Goal: Task Accomplishment & Management: Manage account settings

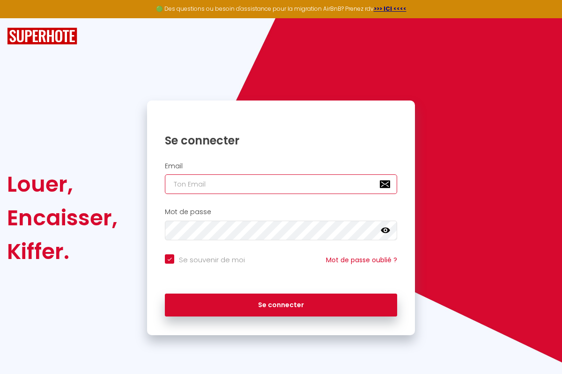
type input "[PERSON_NAME][EMAIL_ADDRESS][PERSON_NAME][DOMAIN_NAME]"
checkbox input "true"
type input "[PERSON_NAME][EMAIL_ADDRESS][PERSON_NAME][DOMAIN_NAME]"
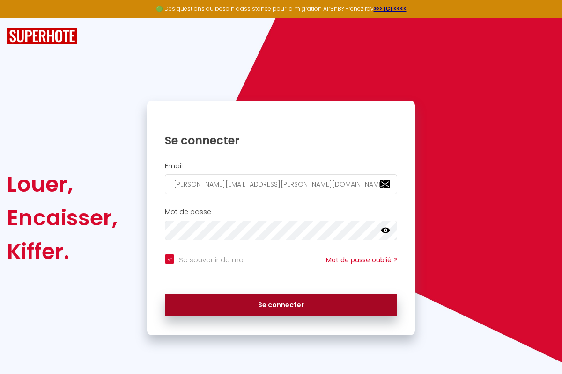
click at [281, 305] on button "Se connecter" at bounding box center [281, 305] width 232 height 23
checkbox input "true"
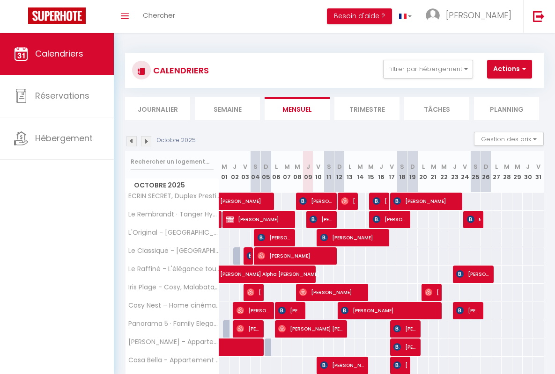
click at [227, 109] on li "Semaine" at bounding box center [227, 108] width 65 height 23
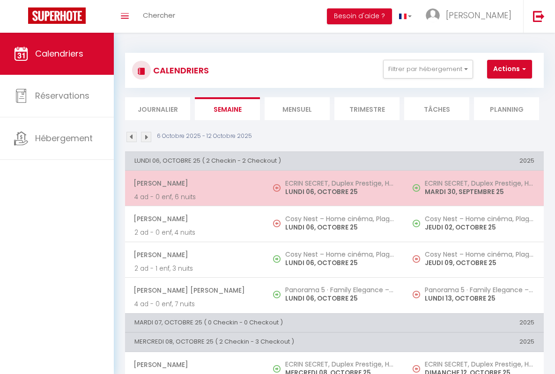
click at [193, 183] on span "[PERSON_NAME]" at bounding box center [194, 184] width 122 height 18
select select "OK"
select select "0"
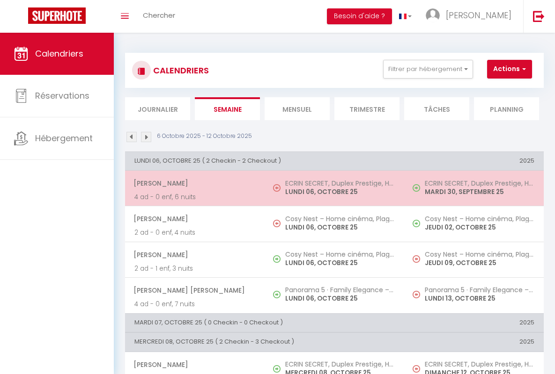
select select "1"
select select
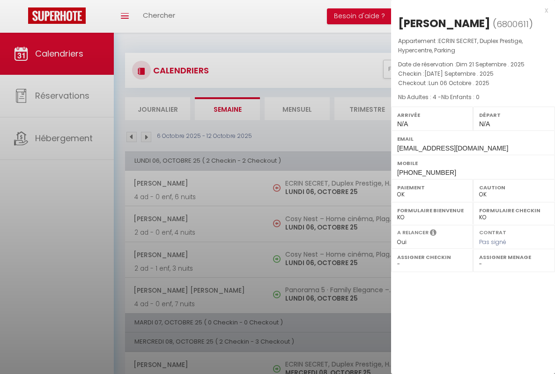
click at [469, 10] on div "x" at bounding box center [469, 10] width 157 height 11
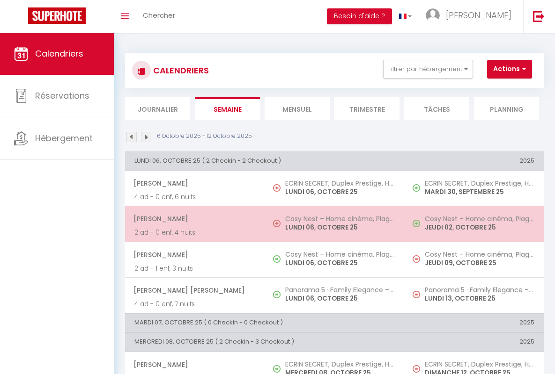
click at [193, 219] on span "[PERSON_NAME]" at bounding box center [194, 219] width 122 height 18
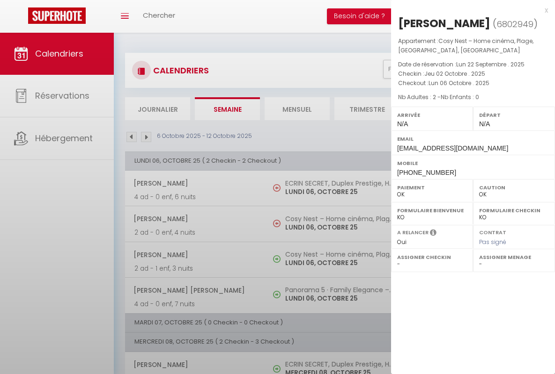
click at [469, 10] on div "x" at bounding box center [469, 10] width 157 height 11
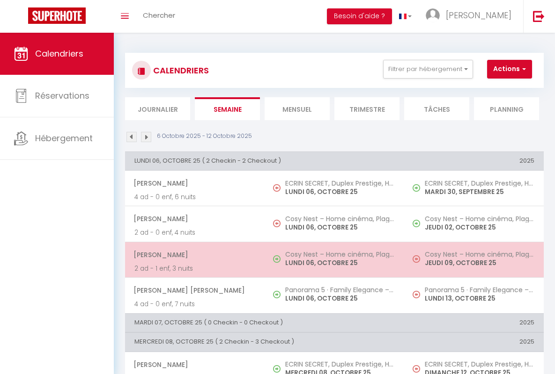
click at [193, 255] on span "[PERSON_NAME]" at bounding box center [194, 255] width 122 height 18
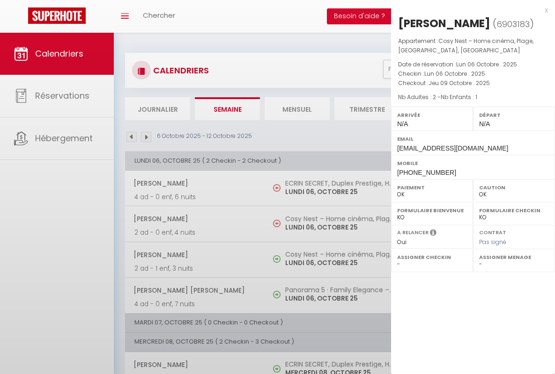
click at [469, 10] on div "x" at bounding box center [469, 10] width 157 height 11
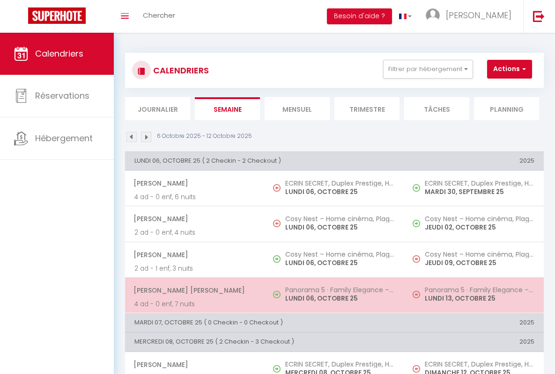
click at [193, 290] on span "[PERSON_NAME] [PERSON_NAME]" at bounding box center [194, 291] width 122 height 18
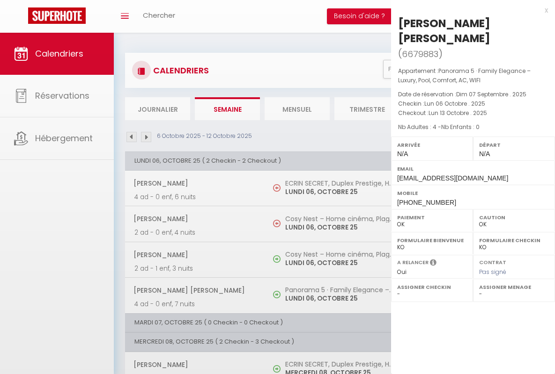
click at [469, 10] on div "x" at bounding box center [469, 10] width 157 height 11
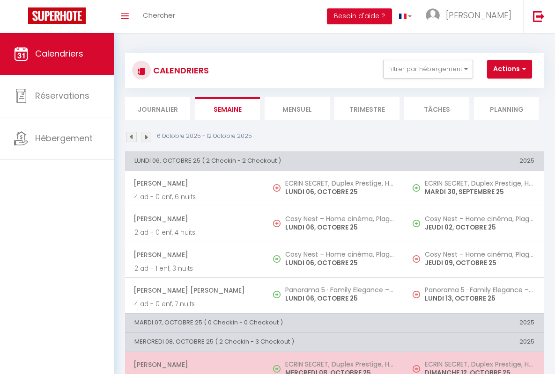
click at [193, 365] on span "[PERSON_NAME]" at bounding box center [194, 365] width 122 height 18
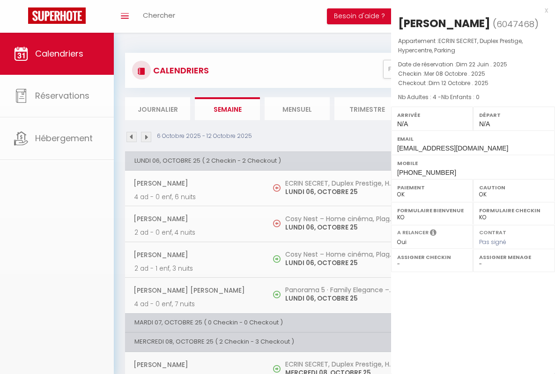
click at [469, 10] on div "x" at bounding box center [469, 10] width 157 height 11
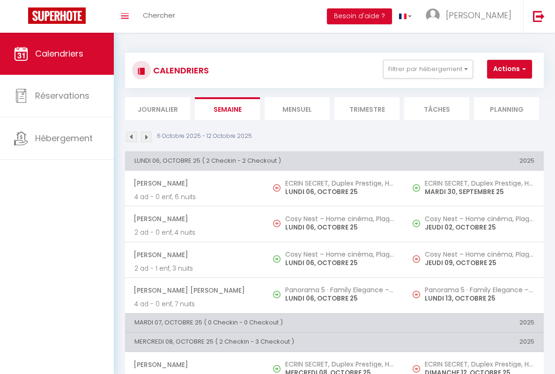
scroll to position [213, 0]
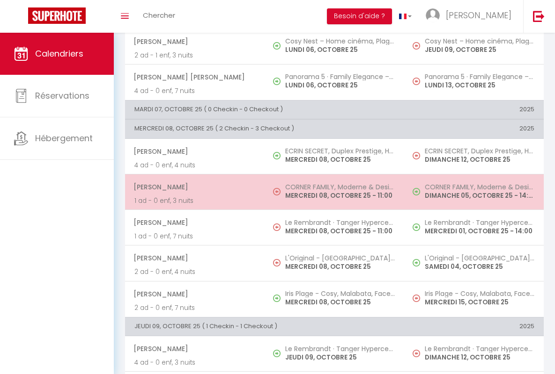
click at [193, 187] on span "[PERSON_NAME]" at bounding box center [194, 187] width 122 height 18
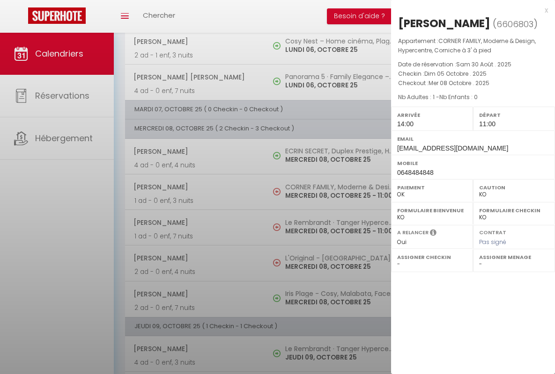
click at [469, 10] on div "x" at bounding box center [469, 10] width 157 height 11
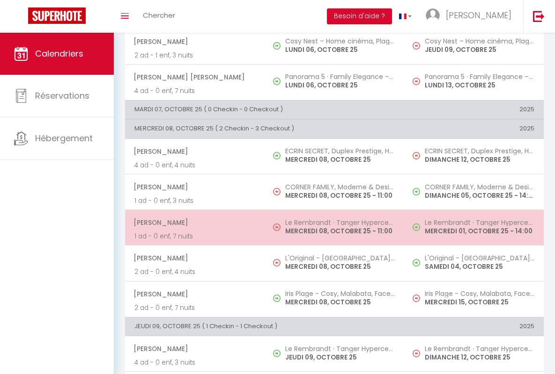
click at [193, 223] on span "[PERSON_NAME]" at bounding box center [194, 223] width 122 height 18
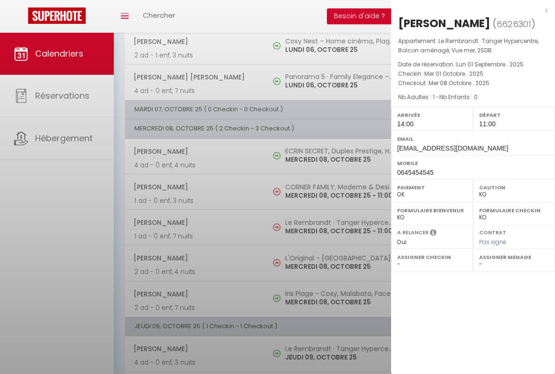
click at [469, 10] on div "x" at bounding box center [469, 10] width 157 height 11
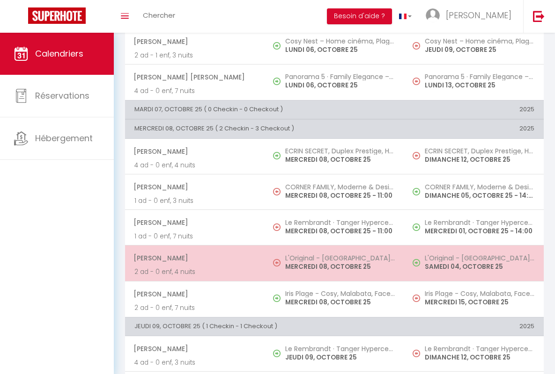
click at [193, 258] on span "[PERSON_NAME]" at bounding box center [194, 258] width 122 height 18
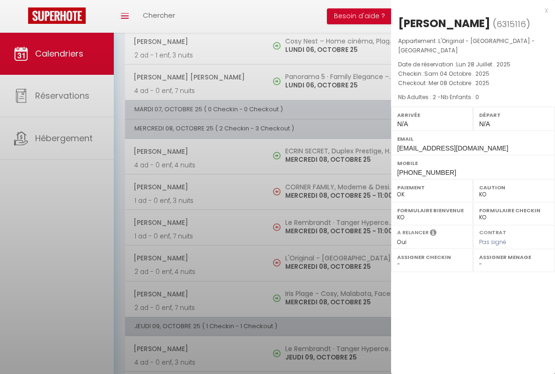
click at [469, 10] on div "x" at bounding box center [469, 10] width 157 height 11
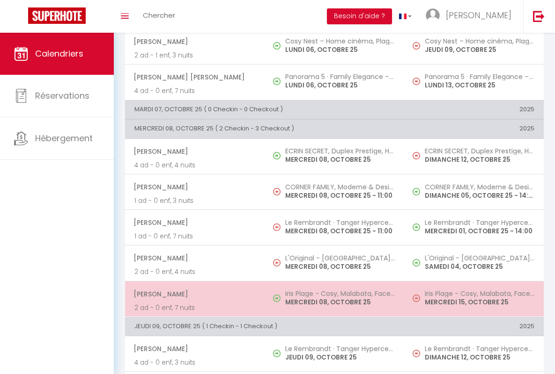
click at [193, 294] on span "[PERSON_NAME]" at bounding box center [194, 295] width 122 height 18
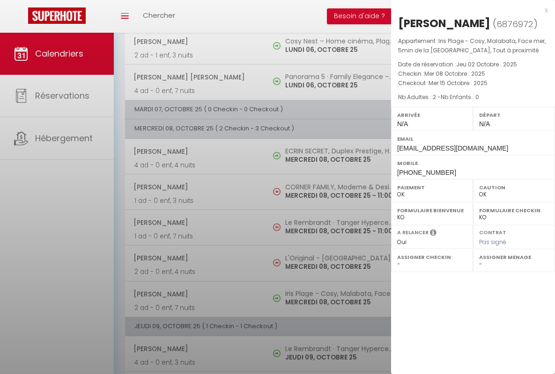
click at [469, 10] on div "x" at bounding box center [469, 10] width 157 height 11
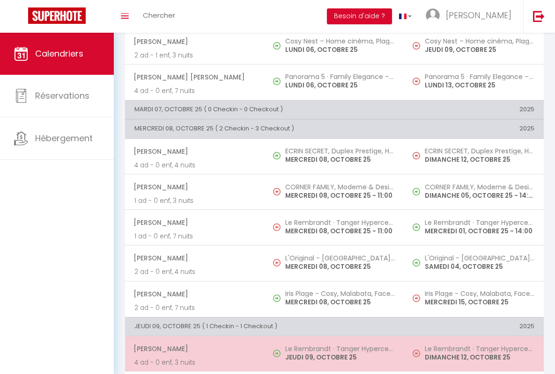
click at [193, 349] on span "[PERSON_NAME]" at bounding box center [194, 349] width 122 height 18
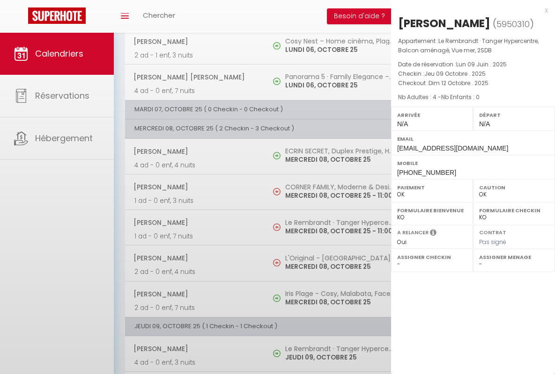
click at [469, 10] on div "x" at bounding box center [469, 10] width 157 height 11
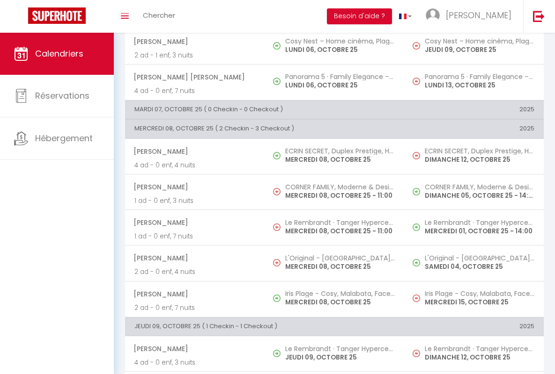
scroll to position [411, 0]
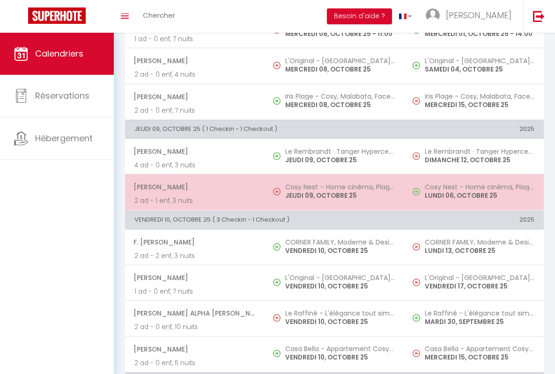
click at [193, 187] on span "[PERSON_NAME]" at bounding box center [194, 187] width 122 height 18
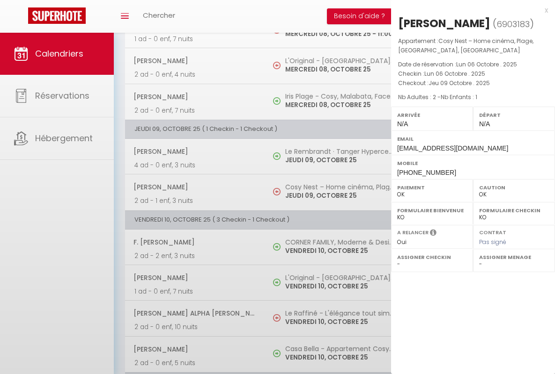
click at [469, 10] on div "x" at bounding box center [469, 10] width 157 height 11
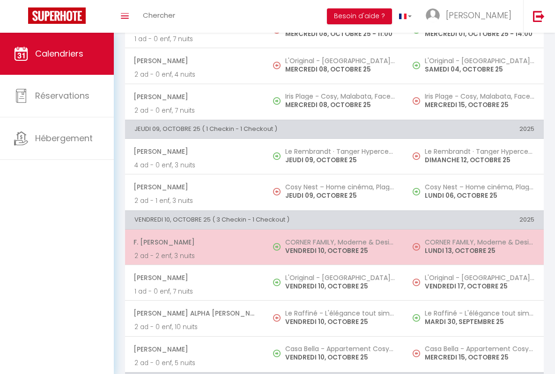
click at [193, 242] on span "F. [PERSON_NAME]" at bounding box center [194, 243] width 122 height 18
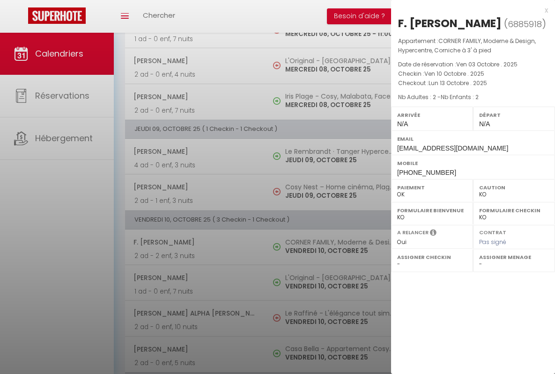
click at [469, 10] on div "x" at bounding box center [469, 10] width 157 height 11
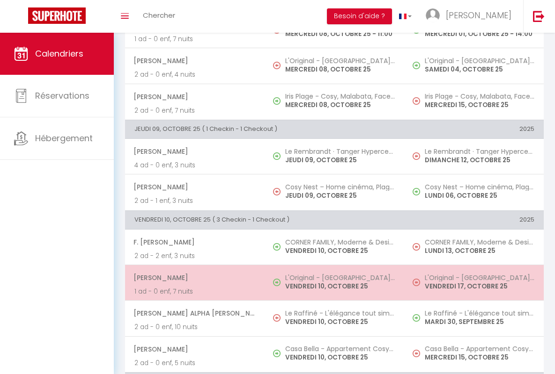
click at [193, 278] on span "[PERSON_NAME]" at bounding box center [194, 278] width 122 height 18
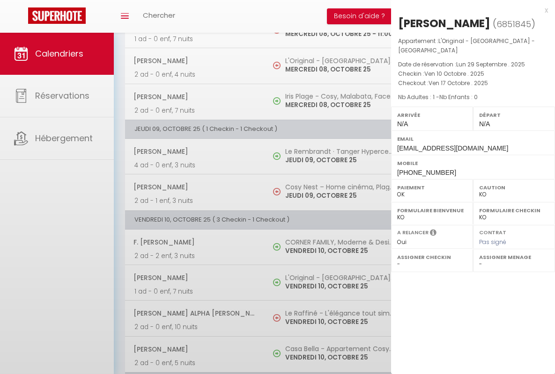
click at [469, 10] on div "x" at bounding box center [469, 10] width 157 height 11
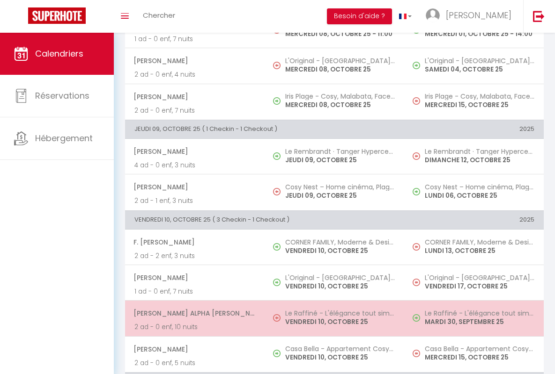
click at [193, 314] on span "[PERSON_NAME] Alpha [PERSON_NAME]" at bounding box center [194, 314] width 122 height 18
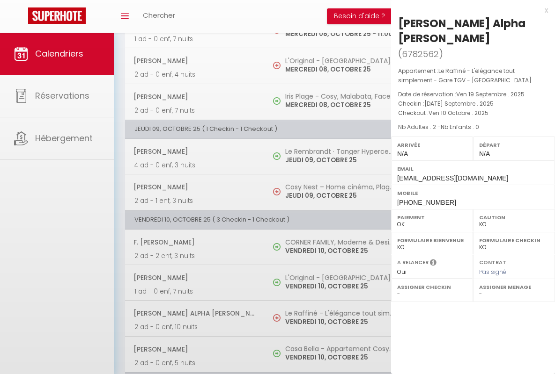
click at [469, 10] on div "x" at bounding box center [469, 10] width 157 height 11
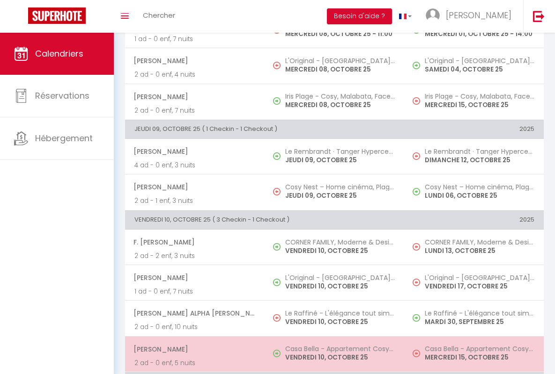
click at [193, 349] on span "[PERSON_NAME]" at bounding box center [194, 350] width 122 height 18
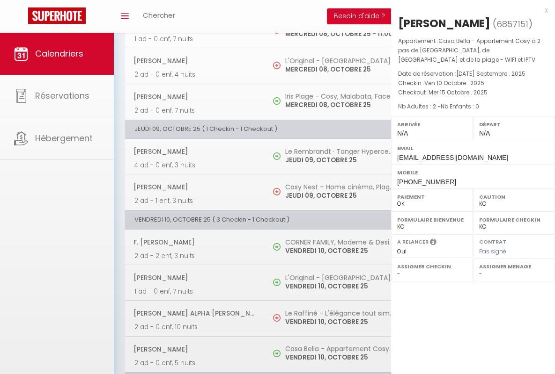
click at [469, 10] on div "x" at bounding box center [469, 10] width 157 height 11
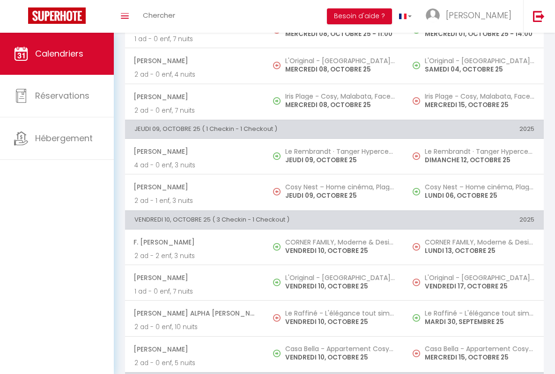
scroll to position [644, 0]
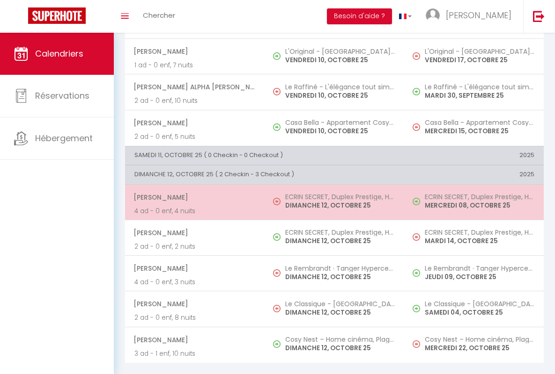
click at [193, 190] on span "[PERSON_NAME]" at bounding box center [194, 198] width 122 height 18
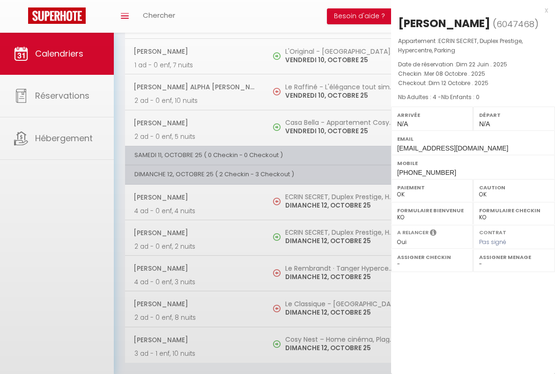
click at [469, 10] on div "x" at bounding box center [469, 10] width 157 height 11
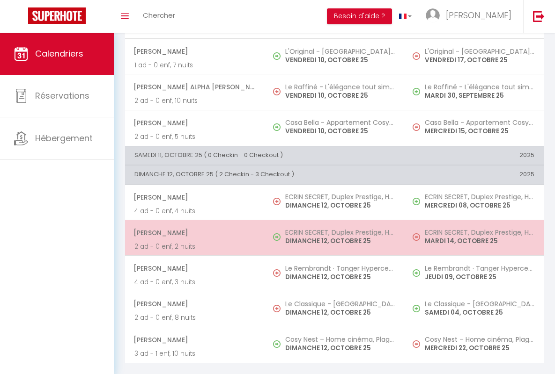
click at [193, 226] on span "[PERSON_NAME]" at bounding box center [194, 233] width 122 height 18
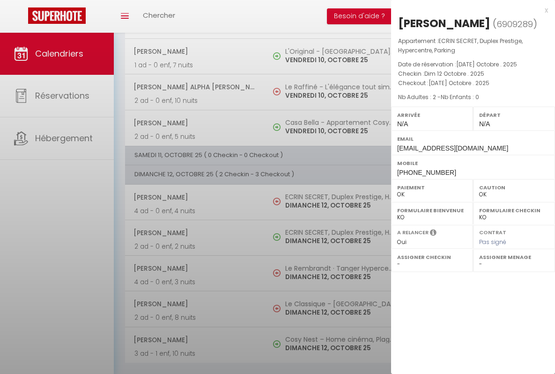
click at [469, 10] on div "x" at bounding box center [469, 10] width 157 height 11
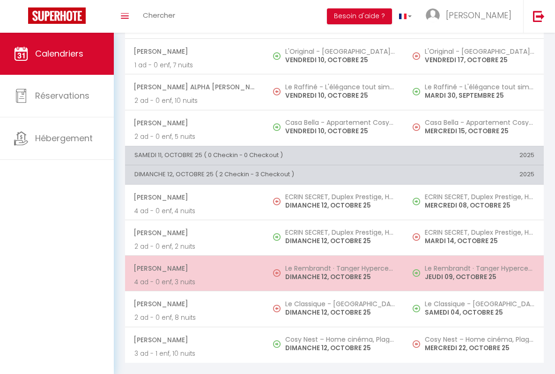
click at [193, 262] on span "[PERSON_NAME]" at bounding box center [194, 269] width 122 height 18
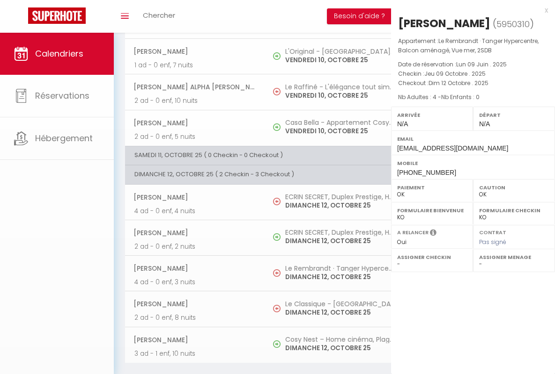
click at [469, 10] on div "x" at bounding box center [469, 10] width 157 height 11
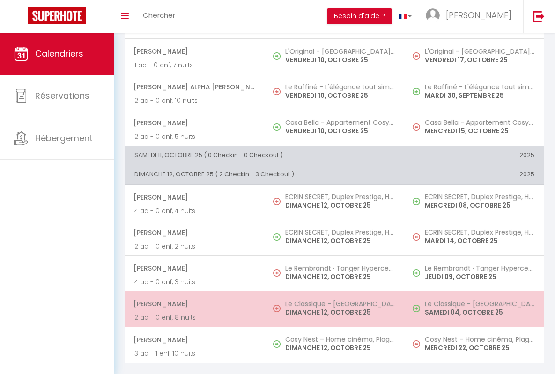
click at [193, 297] on span "[PERSON_NAME]" at bounding box center [194, 304] width 122 height 18
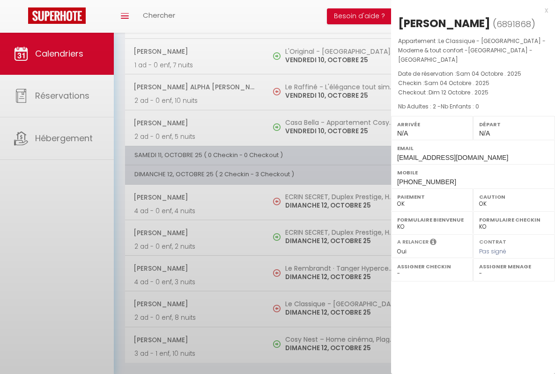
click at [469, 10] on div "x" at bounding box center [469, 10] width 157 height 11
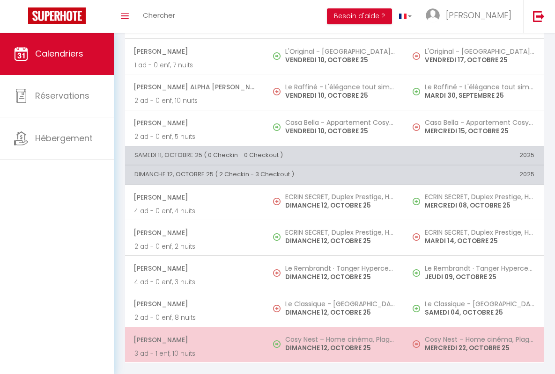
click at [193, 333] on span "[PERSON_NAME]" at bounding box center [194, 340] width 122 height 18
select select "KO"
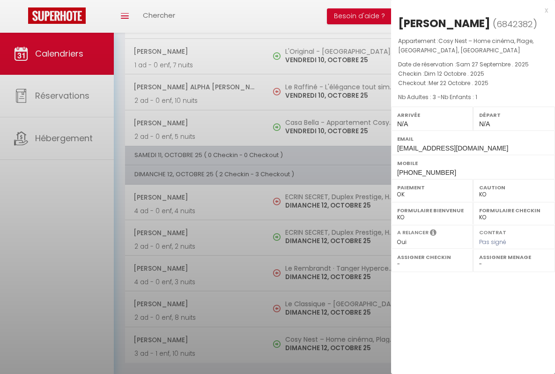
click at [469, 10] on div "x" at bounding box center [469, 10] width 157 height 11
